Goal: Information Seeking & Learning: Check status

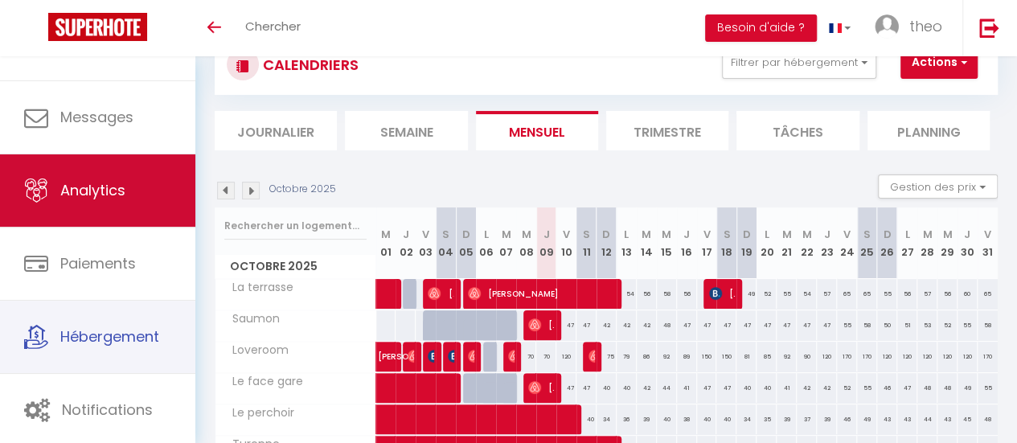
scroll to position [56, 0]
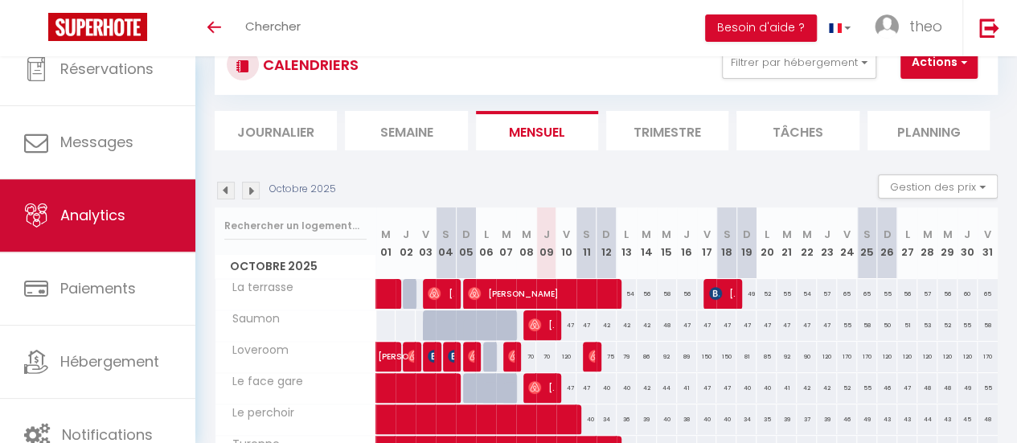
click at [101, 206] on span "Analytics" at bounding box center [92, 215] width 65 height 20
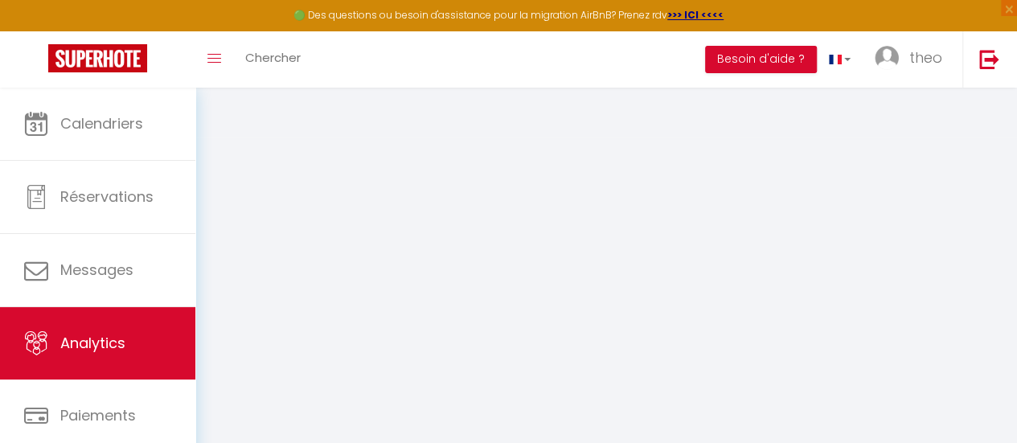
select select "2025"
select select "10"
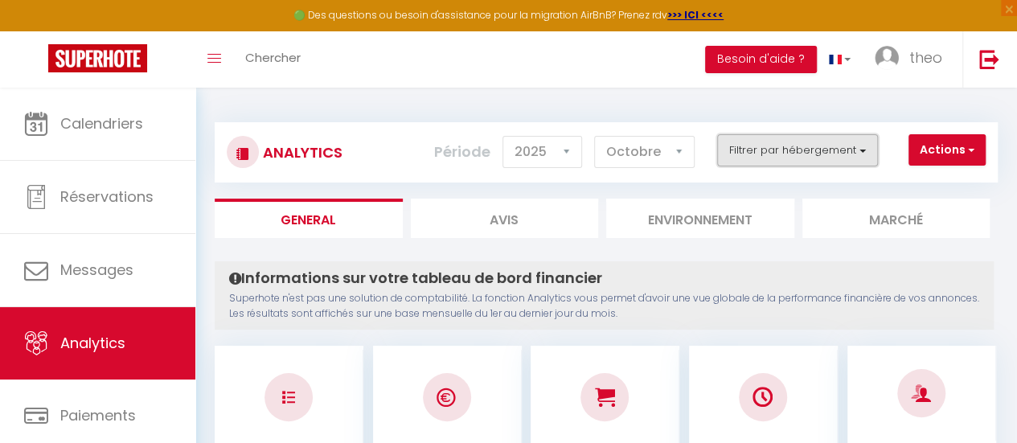
click at [809, 150] on button "Filtrer par hébergement" at bounding box center [797, 150] width 161 height 32
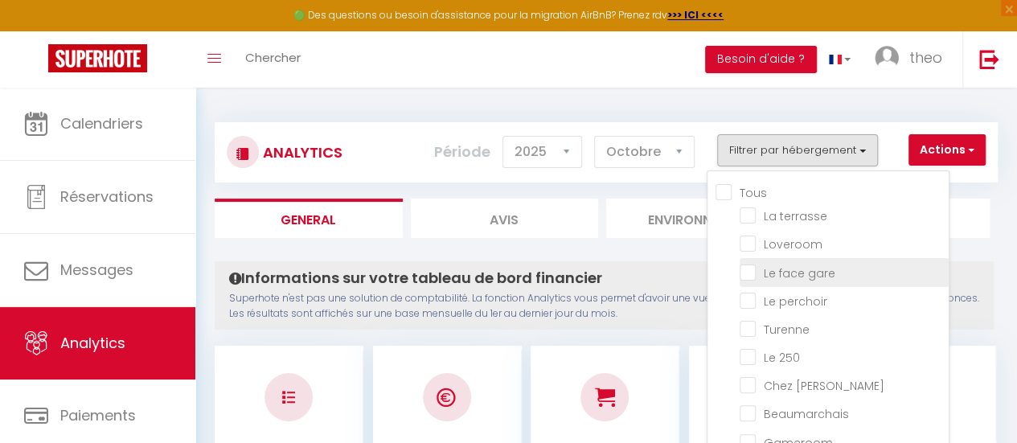
click at [751, 277] on gare "checkbox" at bounding box center [844, 271] width 209 height 16
checkbox gare "true"
checkbox terrasse "false"
checkbox input "false"
checkbox perchoir "false"
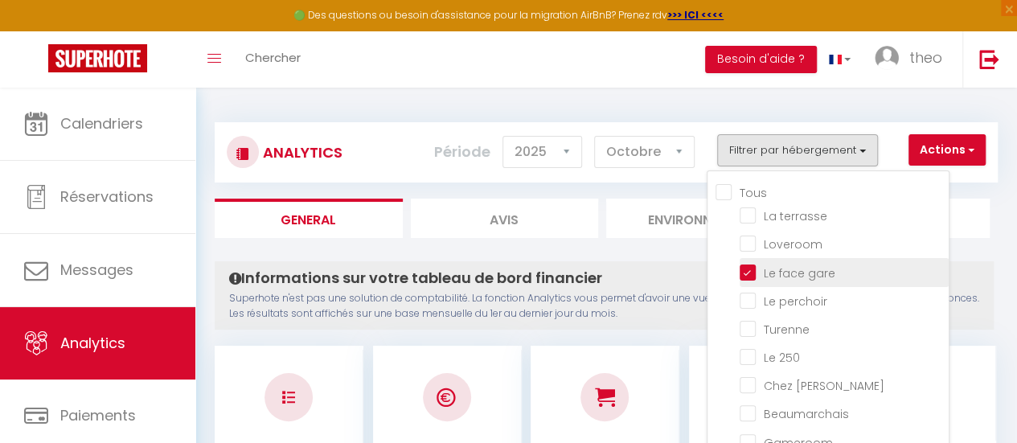
checkbox input "false"
checkbox 250 "false"
checkbox Fred "false"
checkbox input "false"
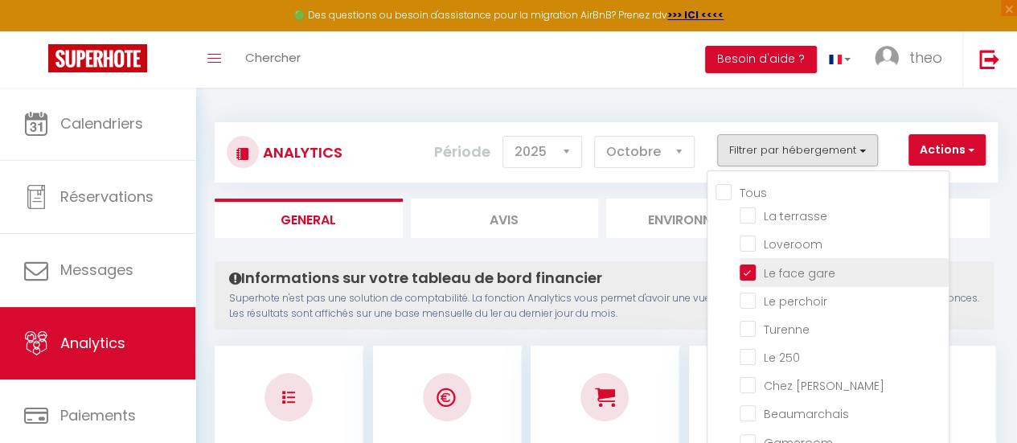
checkbox input "false"
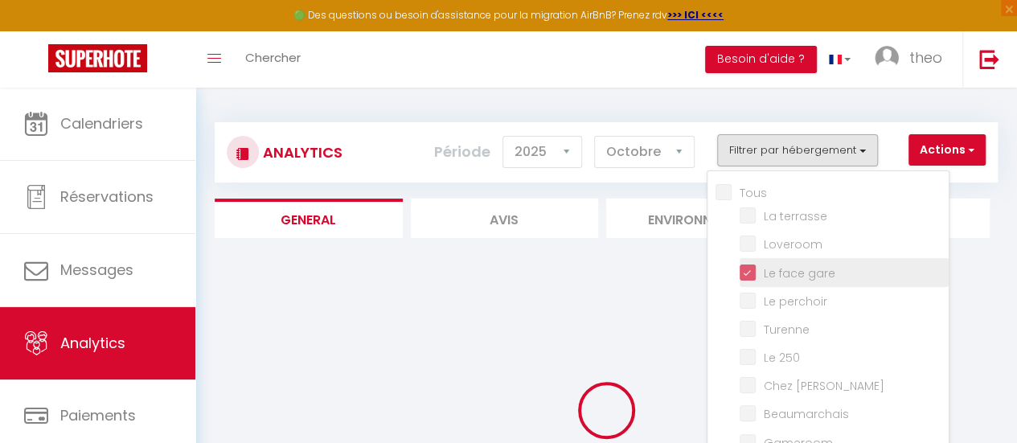
checkbox terrasse "false"
checkbox input "false"
checkbox perchoir "false"
checkbox input "false"
checkbox 250 "false"
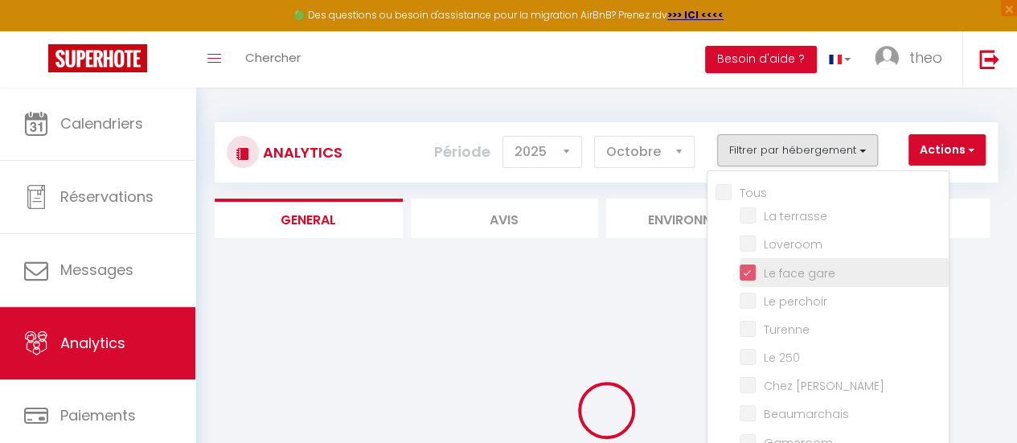
checkbox Fred "false"
checkbox input "false"
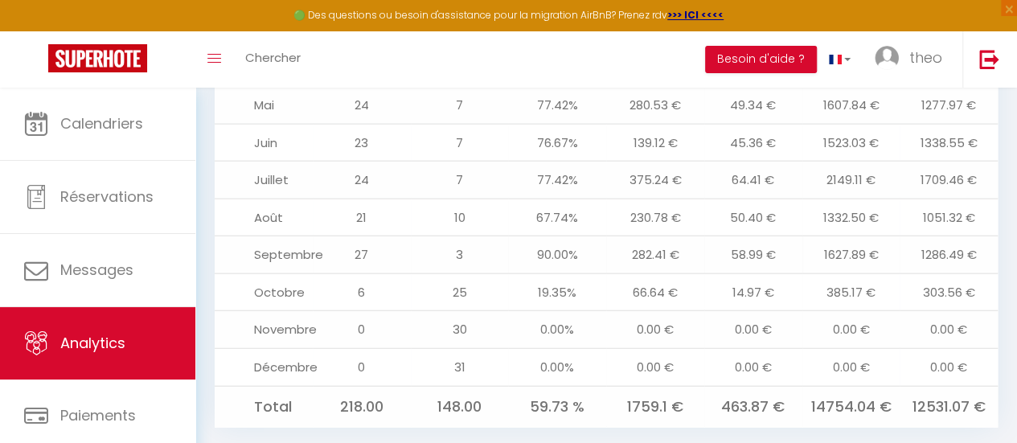
scroll to position [1839, 0]
click at [989, 238] on td "1286.49 €" at bounding box center [949, 257] width 98 height 38
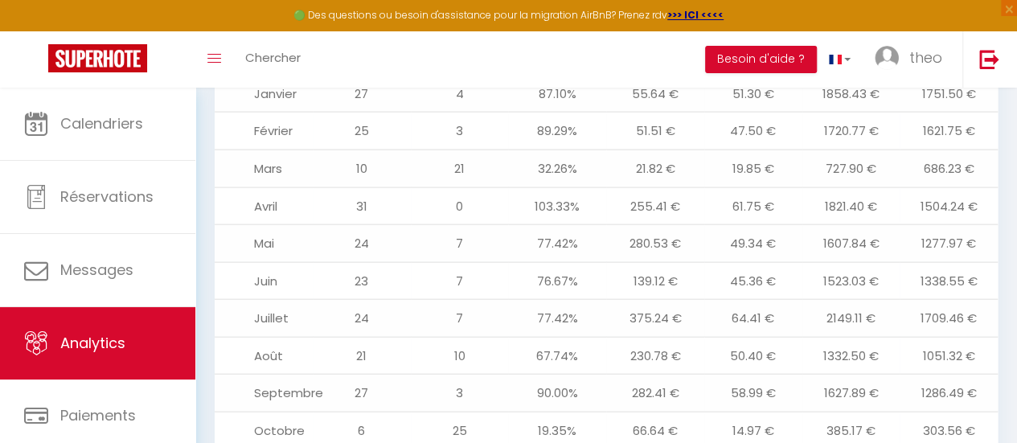
scroll to position [1700, 0]
